Goal: Task Accomplishment & Management: Complete application form

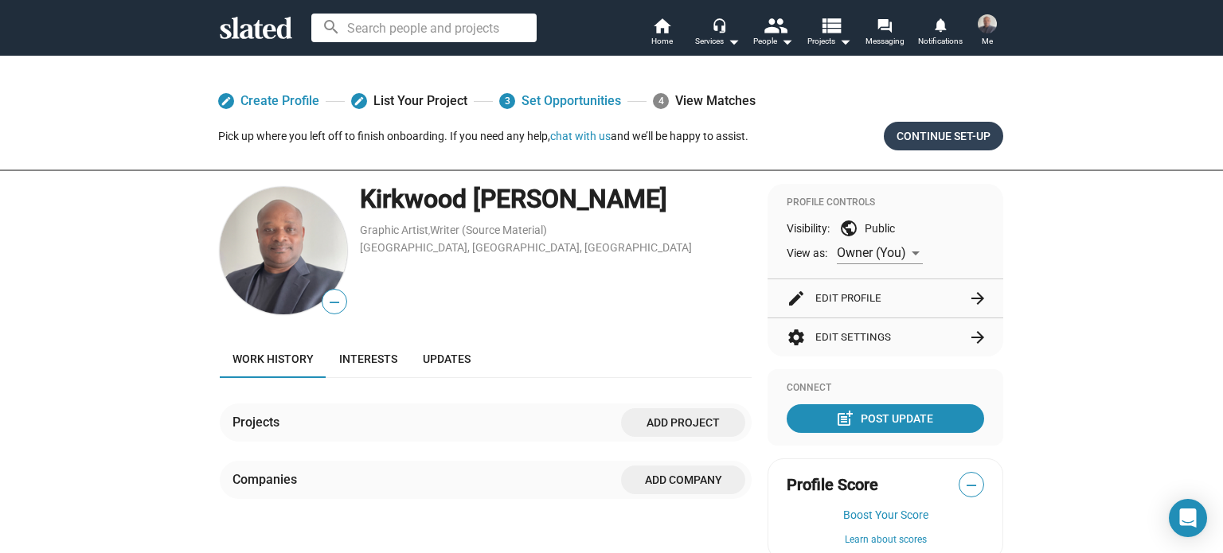
click at [924, 140] on span "Continue Set-up" at bounding box center [944, 136] width 94 height 29
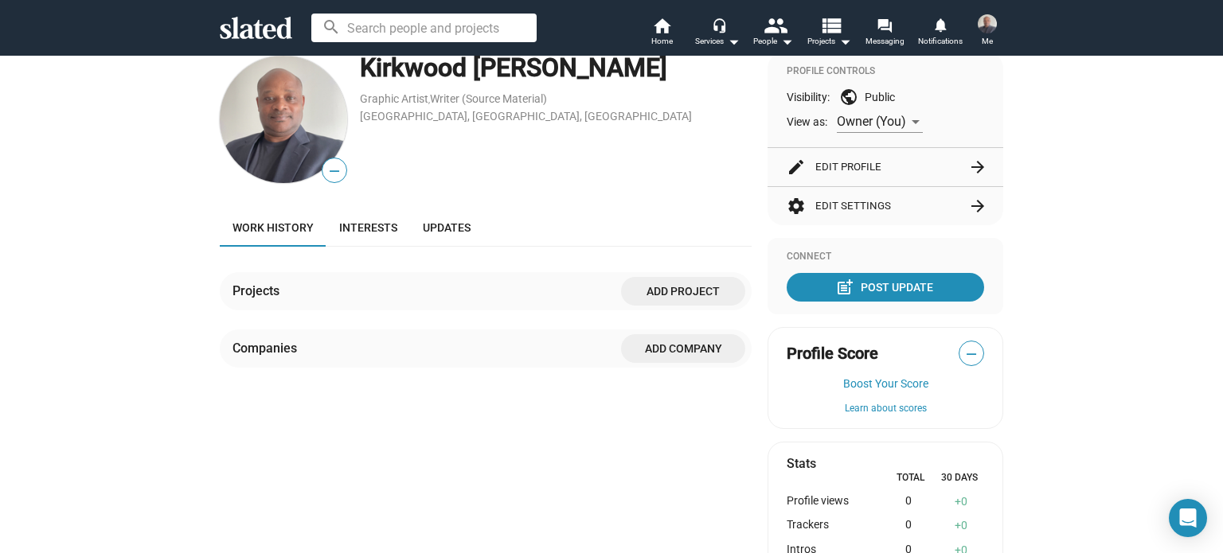
scroll to position [159, 0]
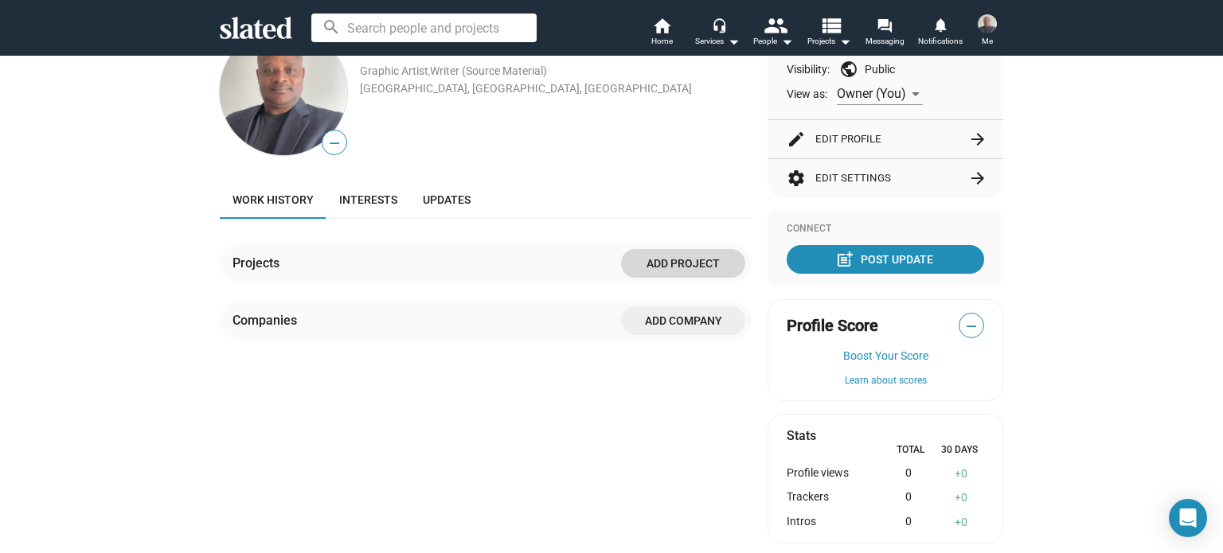
click at [676, 264] on span "Add project" at bounding box center [683, 263] width 99 height 29
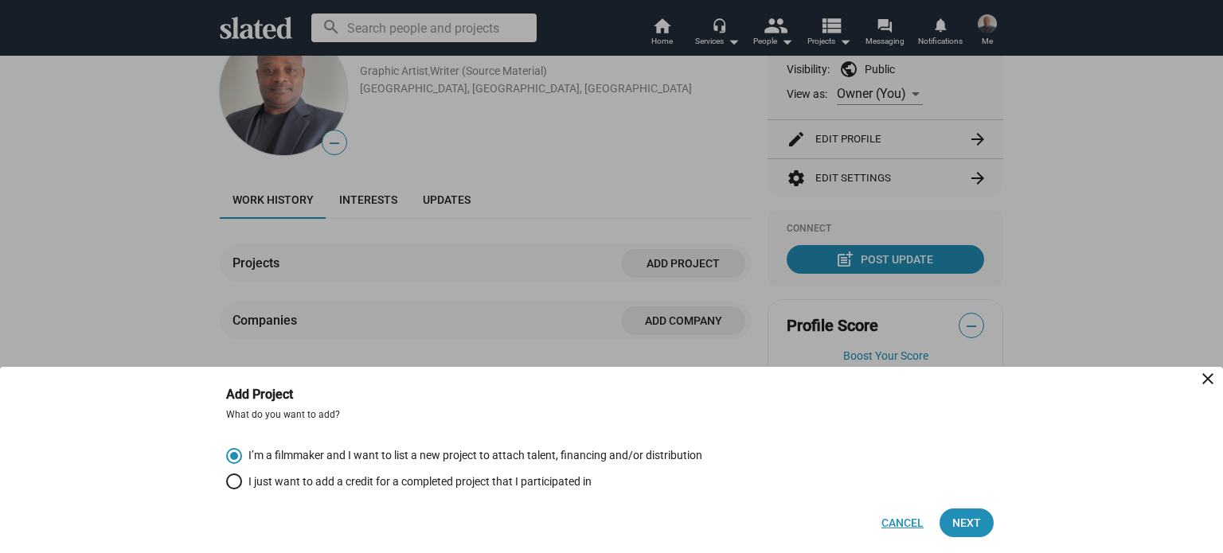
click at [896, 528] on span "Cancel" at bounding box center [902, 523] width 42 height 29
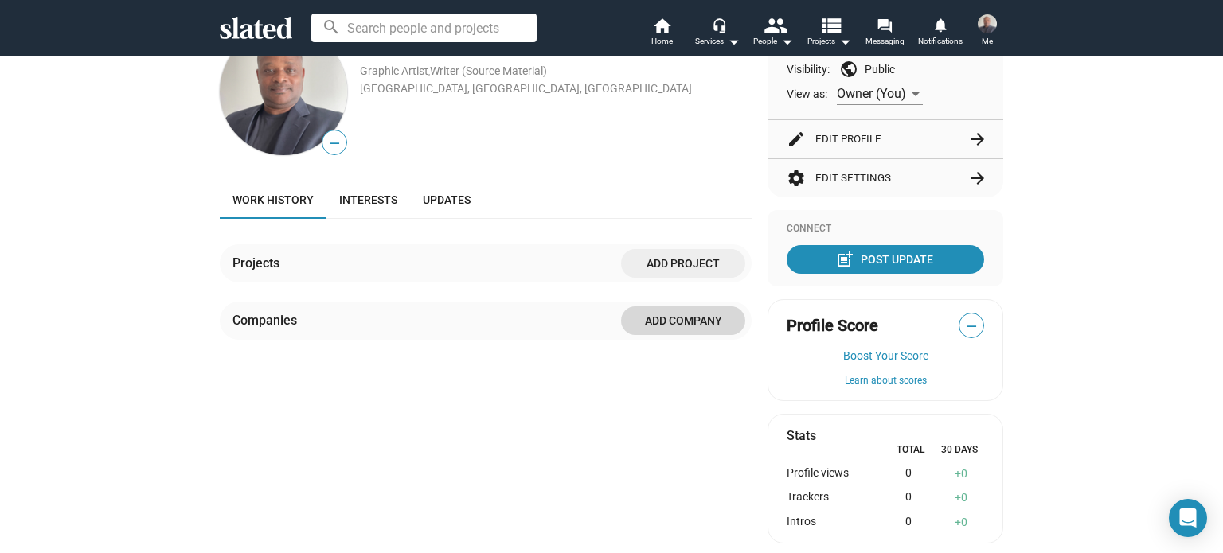
click at [681, 324] on span "Add Company" at bounding box center [683, 321] width 99 height 29
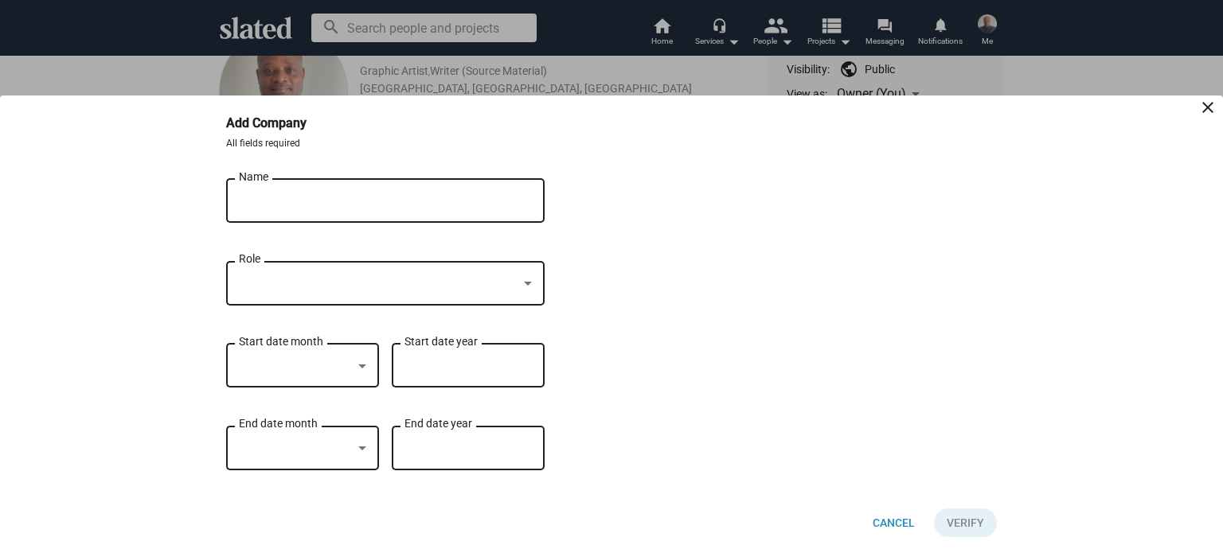
click at [269, 203] on input "Name" at bounding box center [374, 201] width 271 height 14
click at [889, 523] on span "Cancel" at bounding box center [894, 523] width 42 height 29
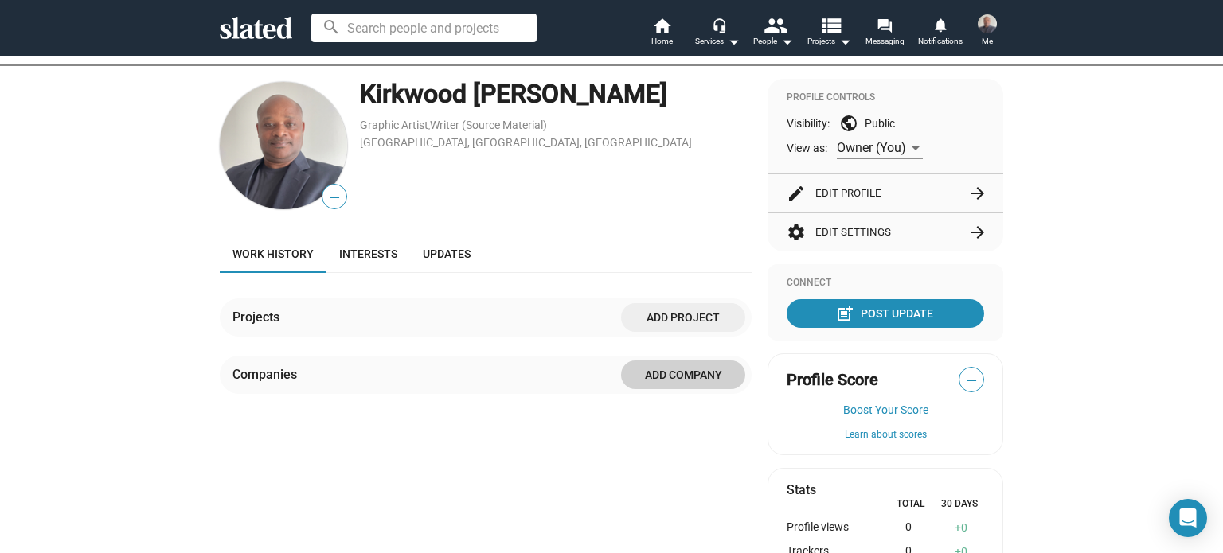
scroll to position [0, 0]
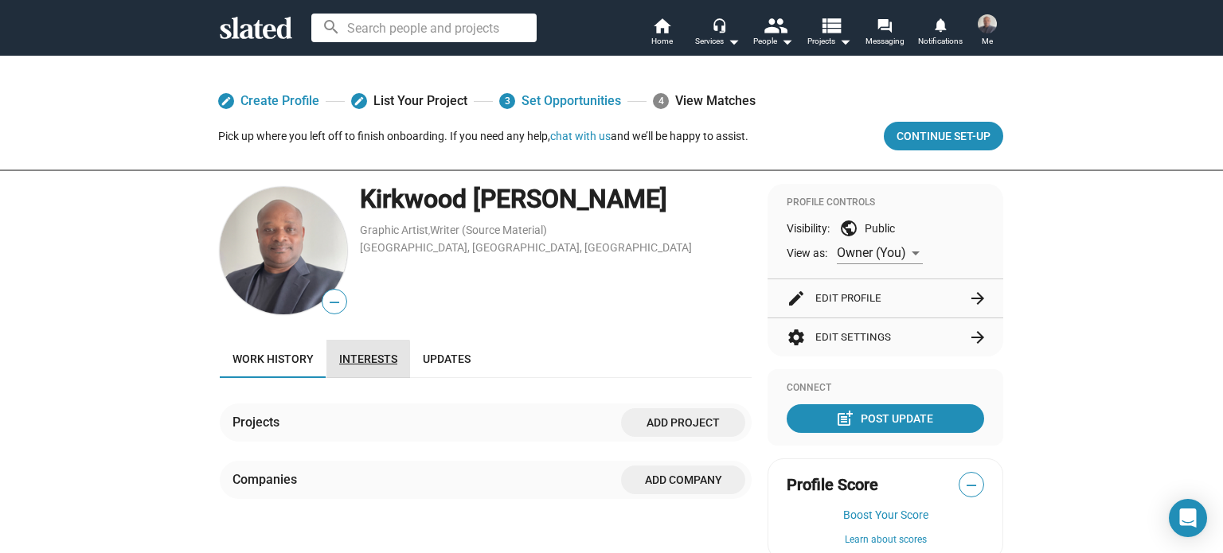
click at [358, 361] on span "Interests" at bounding box center [368, 359] width 58 height 13
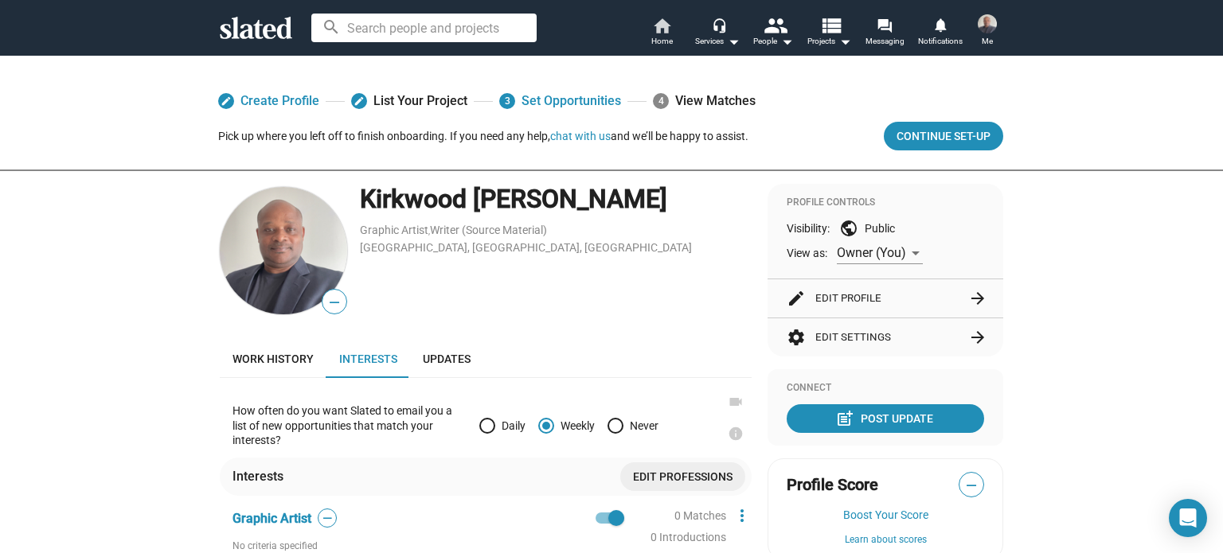
click at [662, 41] on span "Home" at bounding box center [661, 41] width 21 height 19
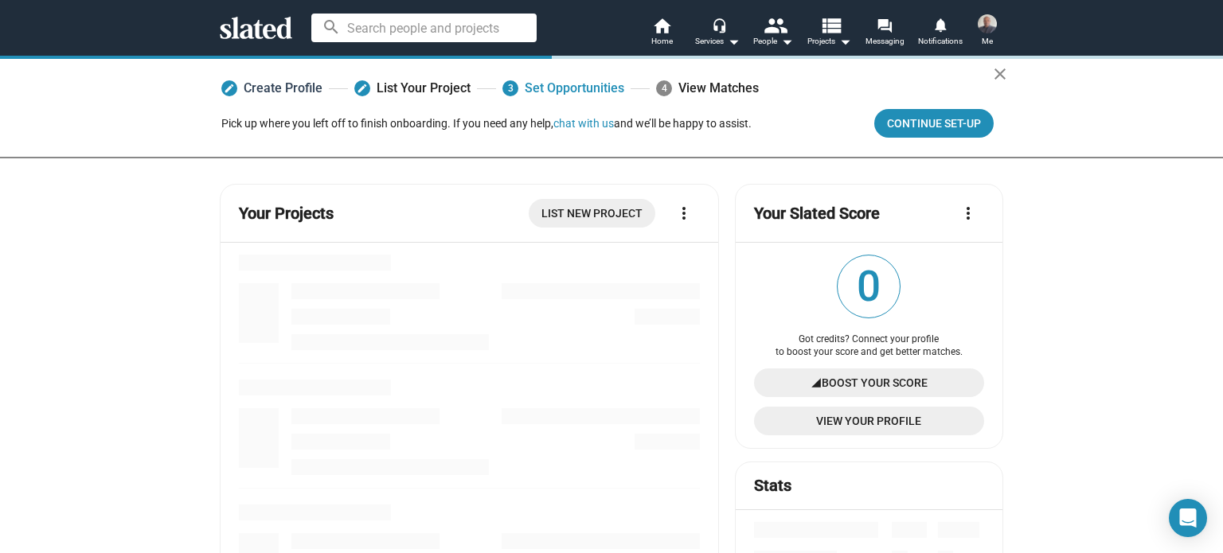
click at [276, 87] on link "edit Create Profile" at bounding box center [271, 88] width 101 height 29
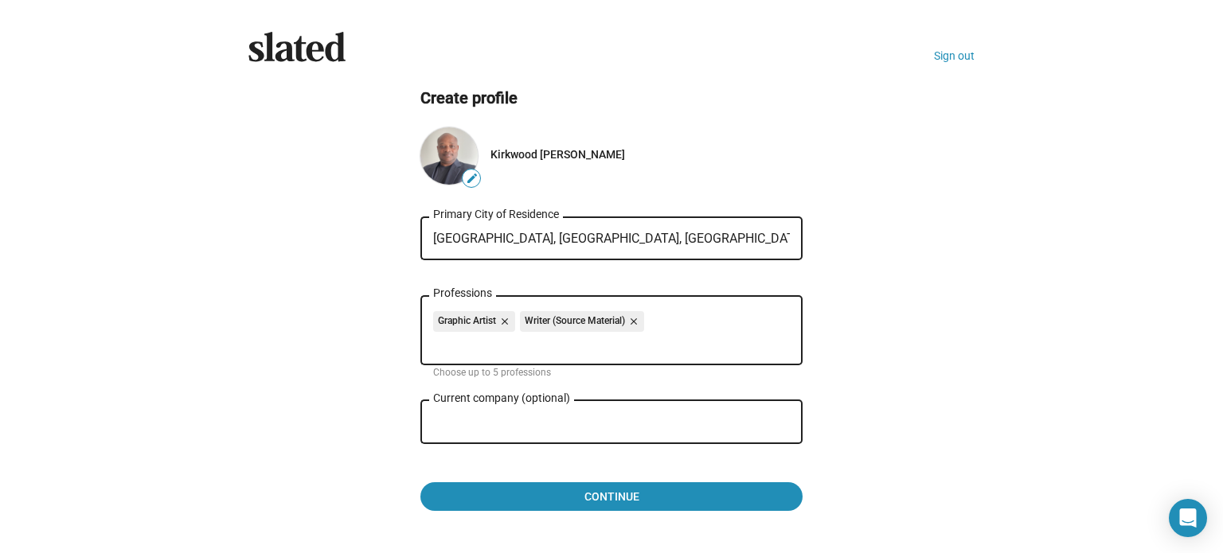
click at [502, 416] on div "Current company (optional)" at bounding box center [600, 420] width 334 height 47
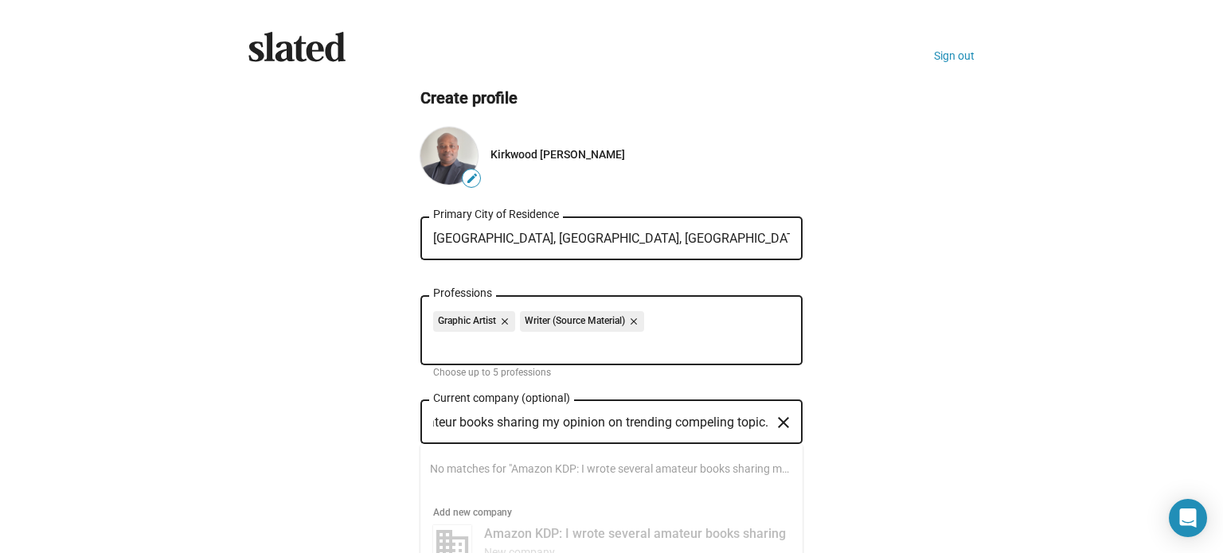
scroll to position [0, 193]
type input "Amazon KDP: I wrote several amateur books sharing my opinion on trending compel…"
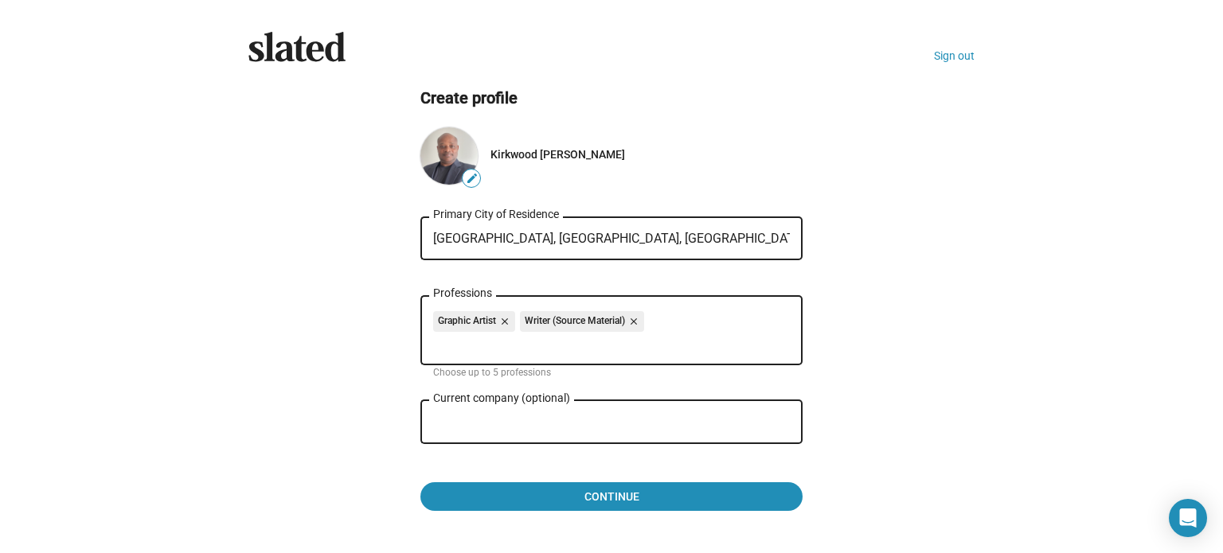
click at [535, 408] on div "Current company (optional)" at bounding box center [600, 420] width 334 height 47
click at [523, 420] on input "Current company (optional)" at bounding box center [600, 423] width 334 height 14
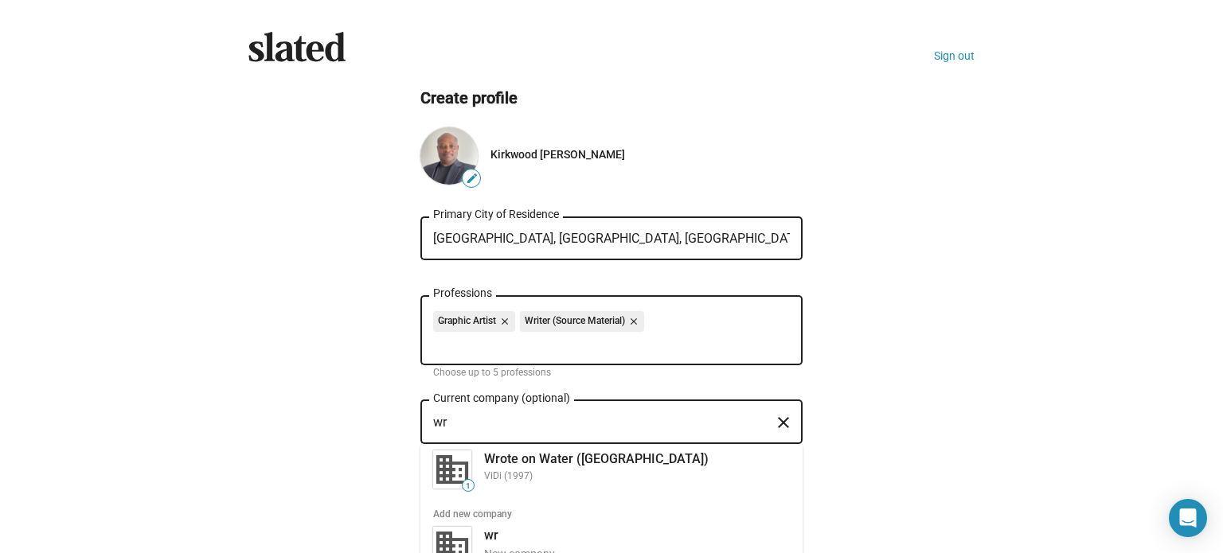
type input "w"
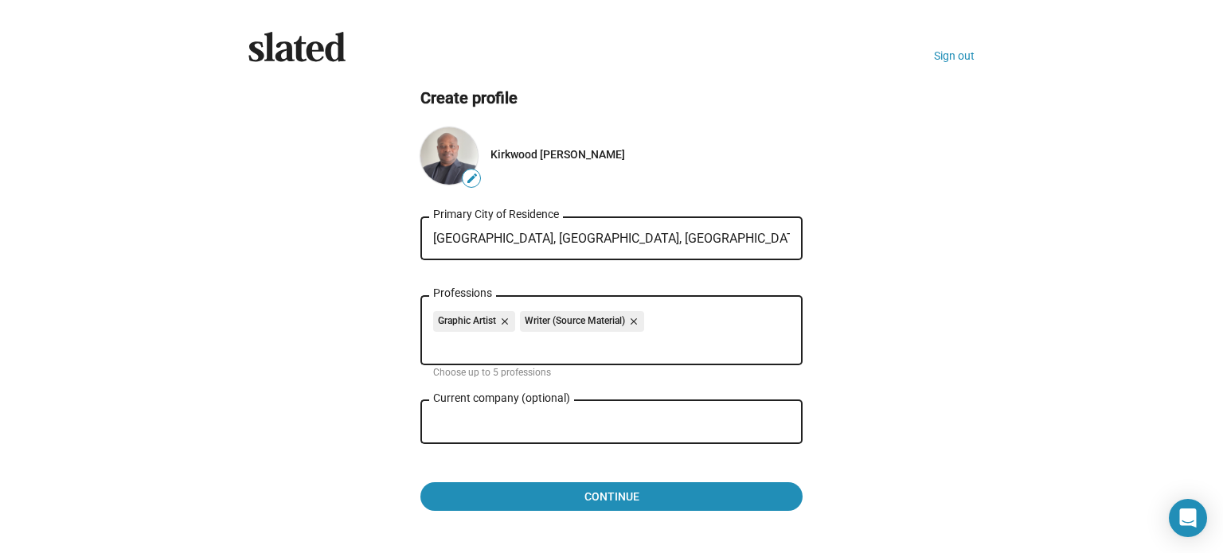
type input "D"
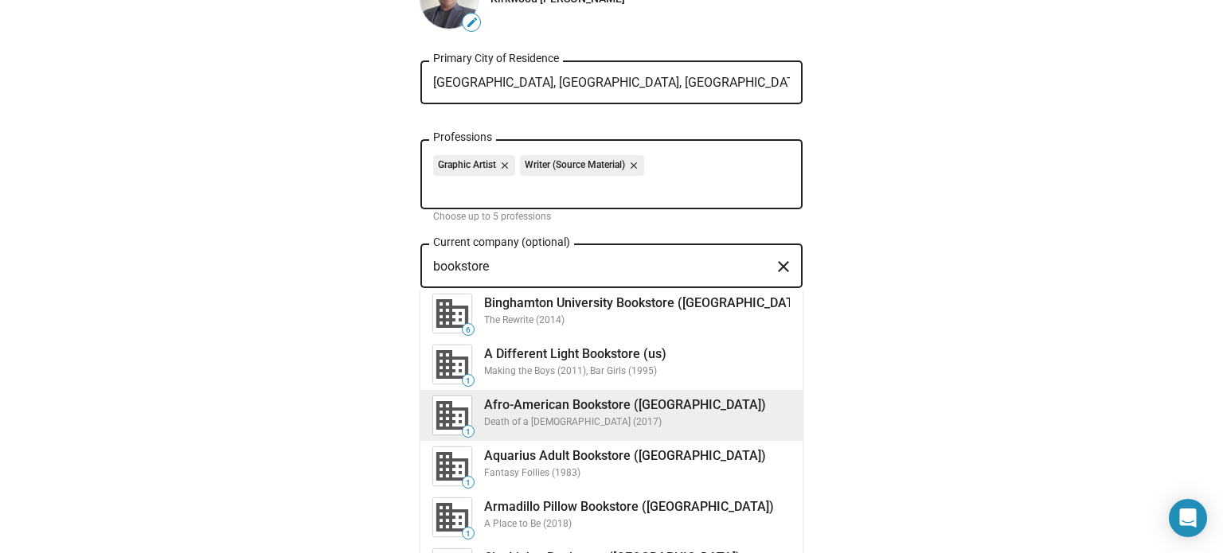
scroll to position [159, 0]
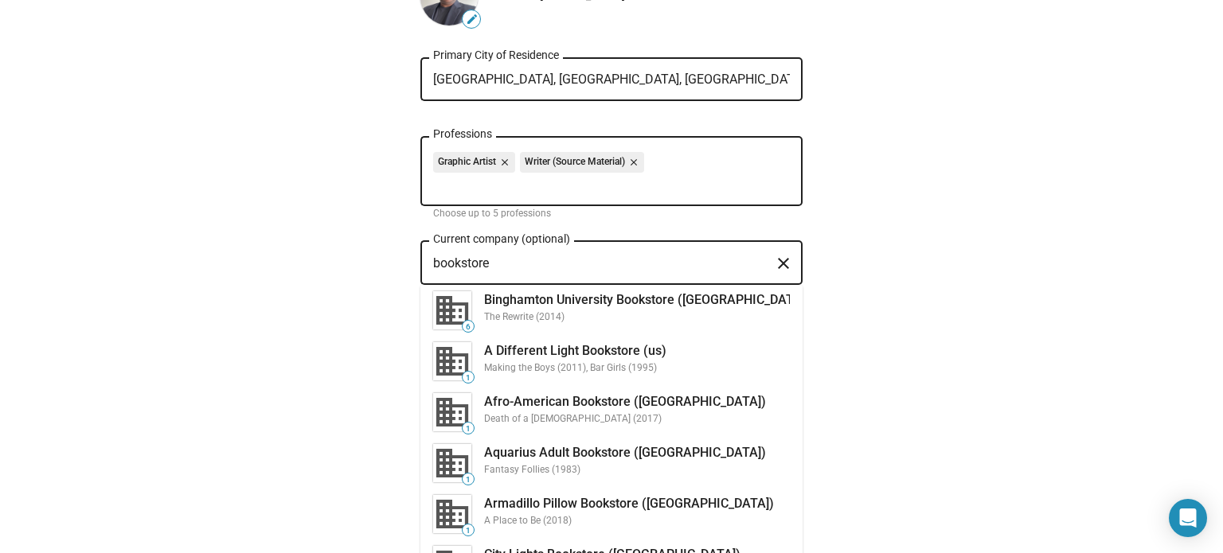
click at [915, 327] on ng-component "Create profile edit Kirkwood [PERSON_NAME] [GEOGRAPHIC_DATA][PERSON_NAME], [GEO…" at bounding box center [611, 224] width 726 height 593
click at [501, 378] on div "bookstore Current company (optional) close 6 Binghamton University Bookstore ([…" at bounding box center [611, 430] width 382 height 385
click at [914, 339] on ng-component "Create profile edit Kirkwood [PERSON_NAME] [GEOGRAPHIC_DATA][PERSON_NAME], [GEO…" at bounding box center [611, 224] width 726 height 593
click at [541, 374] on div "bookstore Current company (optional) close 6 Binghamton University Bookstore ([…" at bounding box center [611, 430] width 382 height 385
click at [510, 260] on input "bookstore" at bounding box center [600, 263] width 334 height 14
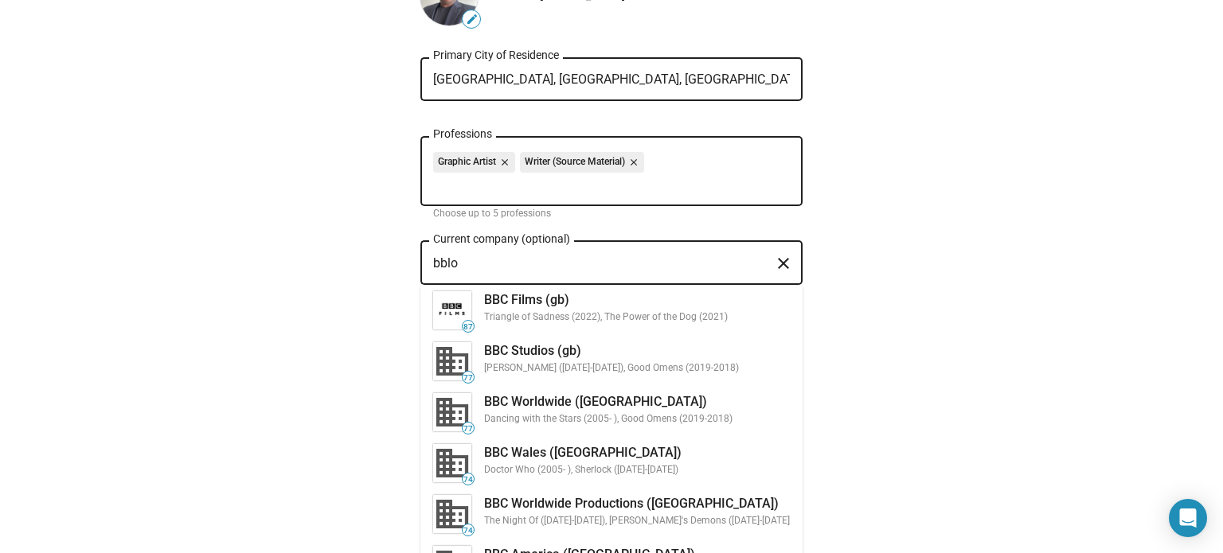
scroll to position [61, 0]
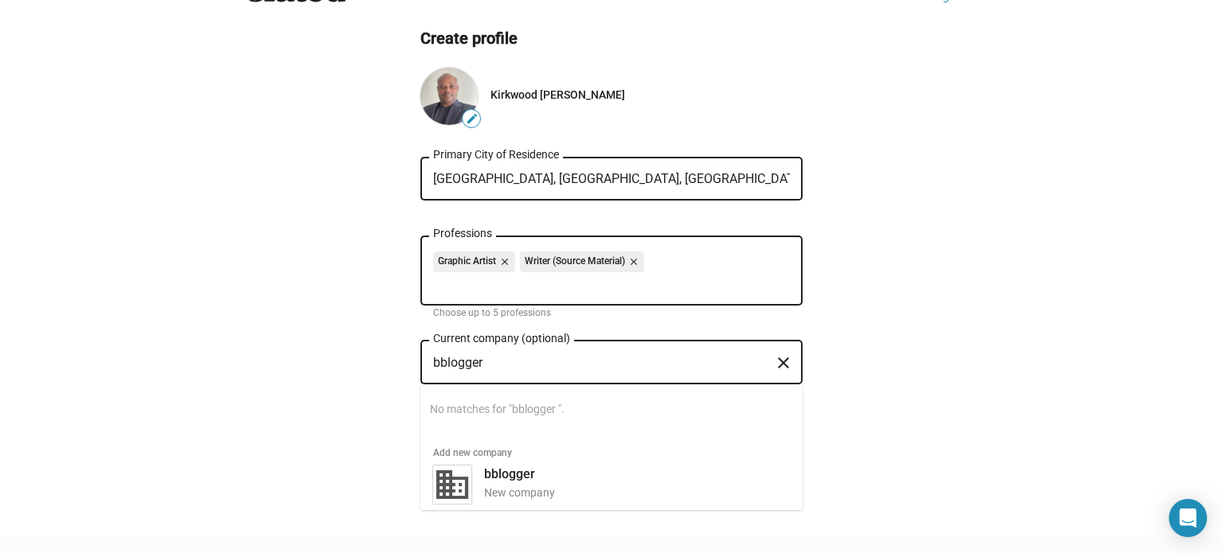
drag, startPoint x: 414, startPoint y: 365, endPoint x: 385, endPoint y: 369, distance: 28.8
click at [385, 369] on ng-component "Create profile edit Kirkwood [PERSON_NAME] [GEOGRAPHIC_DATA][PERSON_NAME], [GEO…" at bounding box center [611, 240] width 726 height 424
paste input "[URL][DOMAIN_NAME]"
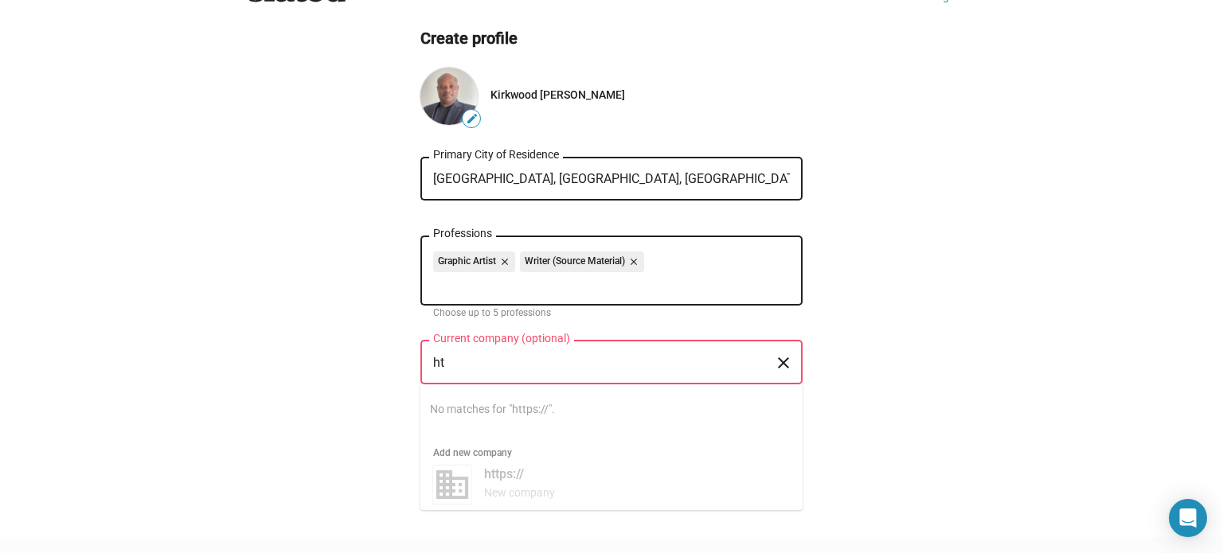
type input "h"
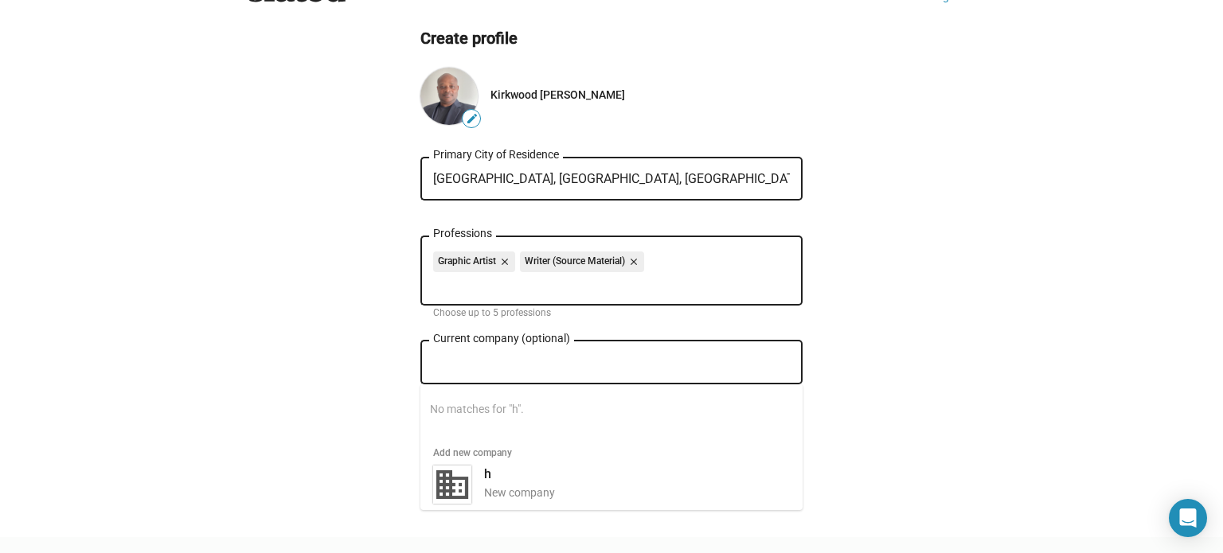
scroll to position [45, 0]
